Goal: Navigation & Orientation: Find specific page/section

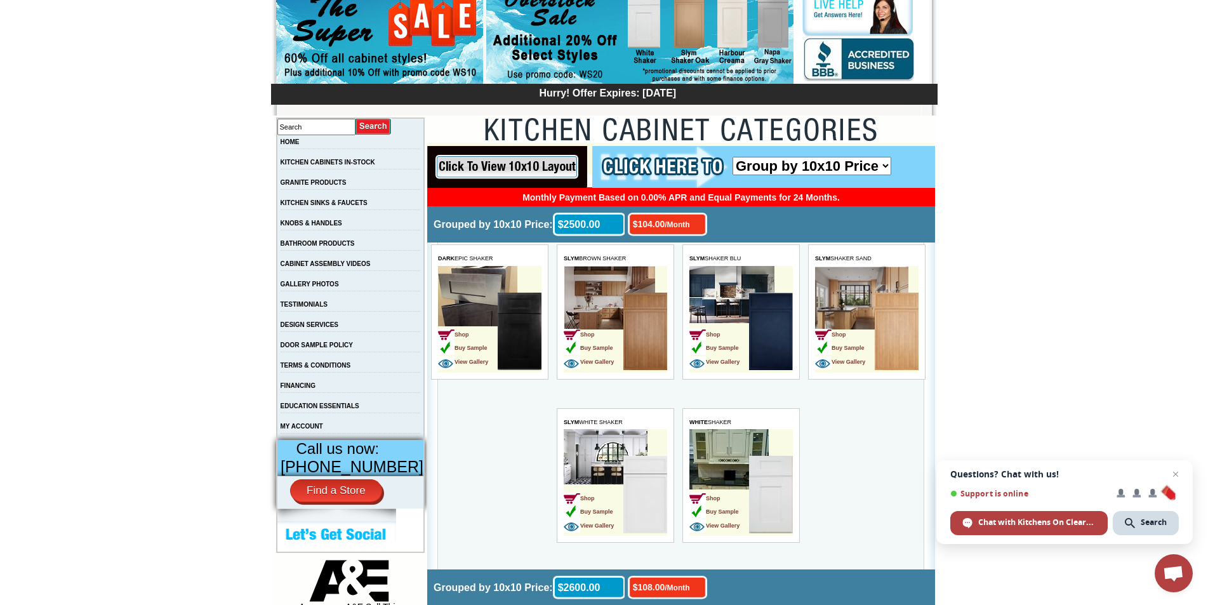
scroll to position [127, 0]
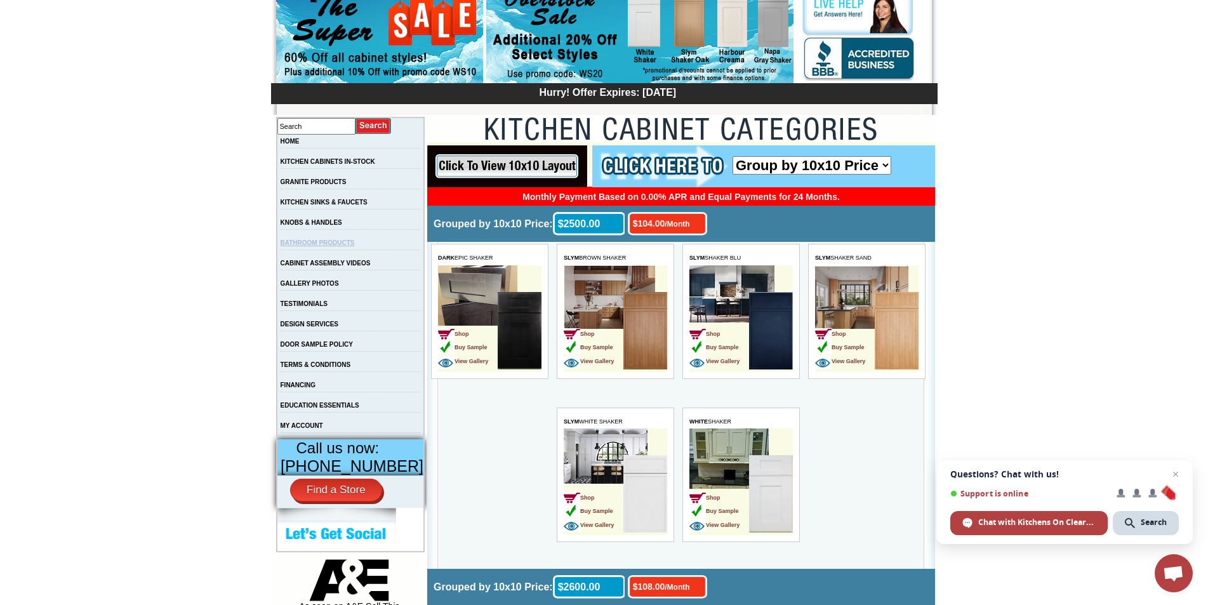
click at [328, 243] on link "BATHROOM PRODUCTS" at bounding box center [318, 242] width 74 height 7
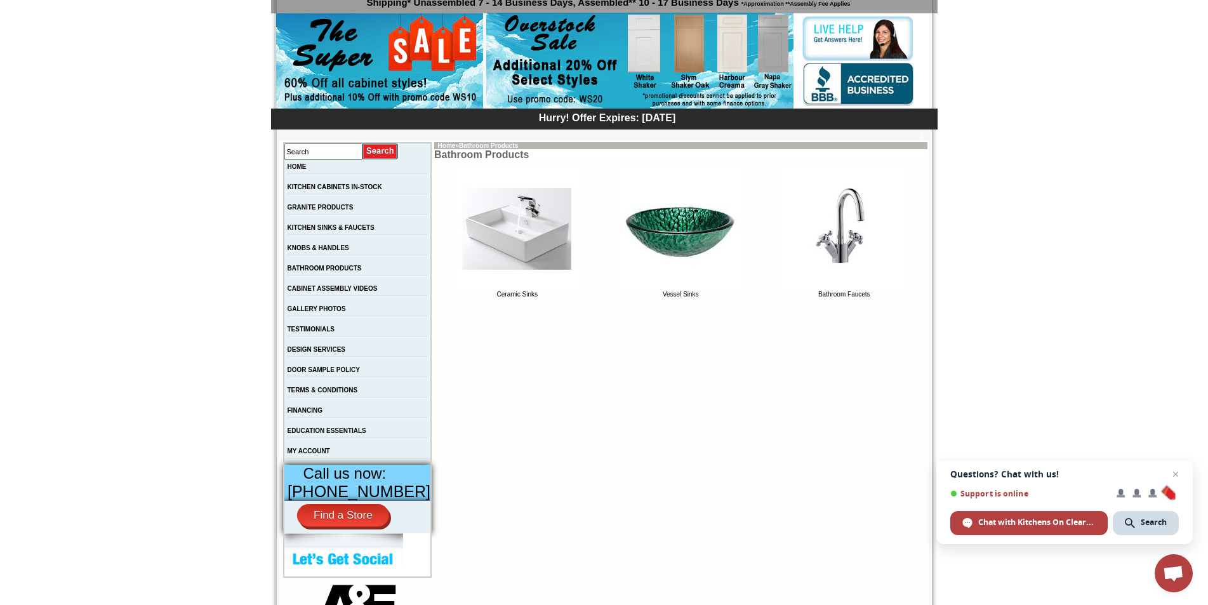
scroll to position [127, 0]
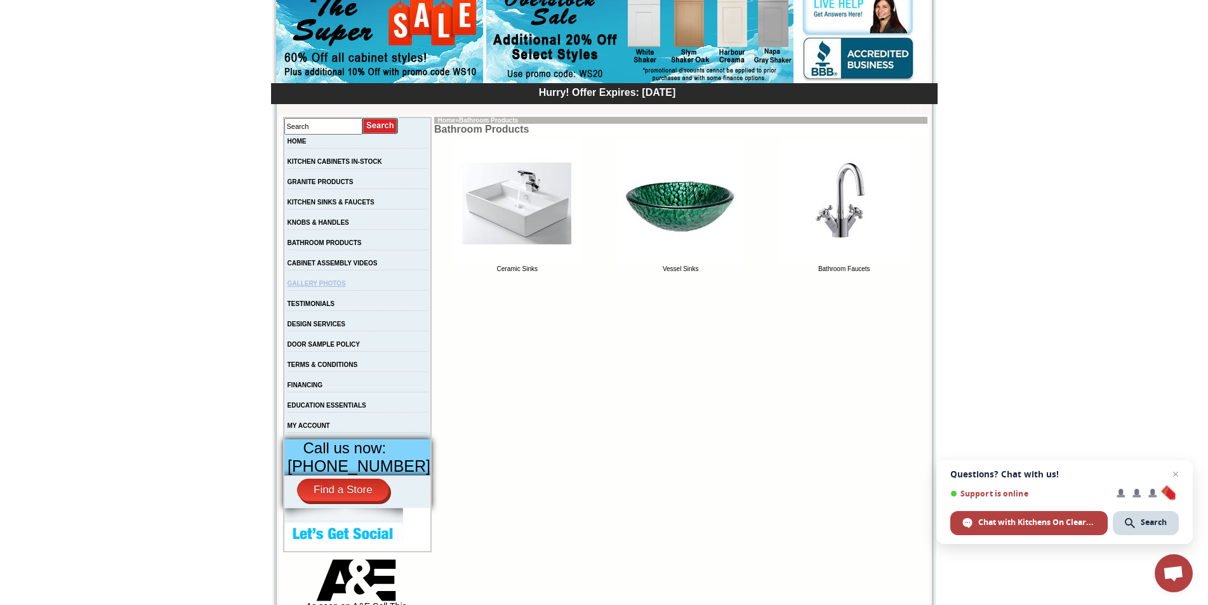
click at [345, 287] on link "GALLERY PHOTOS" at bounding box center [317, 283] width 58 height 7
